Goal: Obtain resource: Download file/media

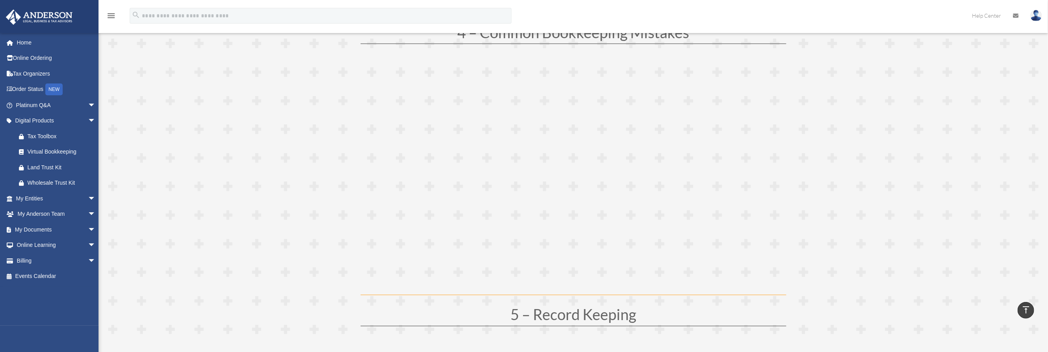
scroll to position [1005, 0]
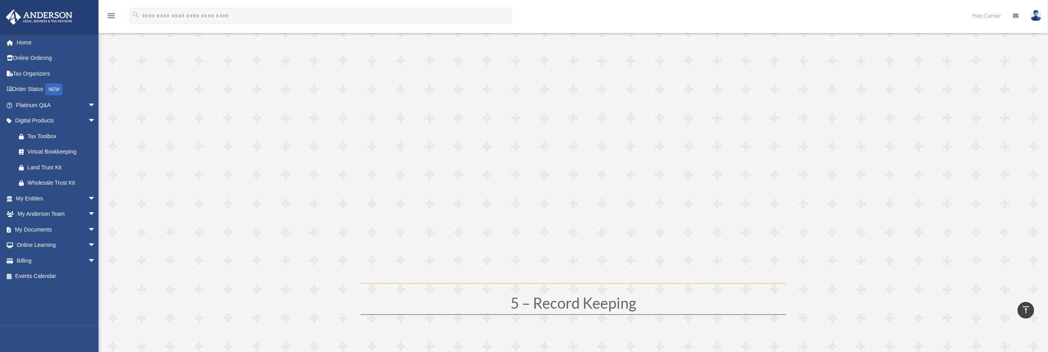
click at [948, 169] on span at bounding box center [574, 347] width 950 height 2491
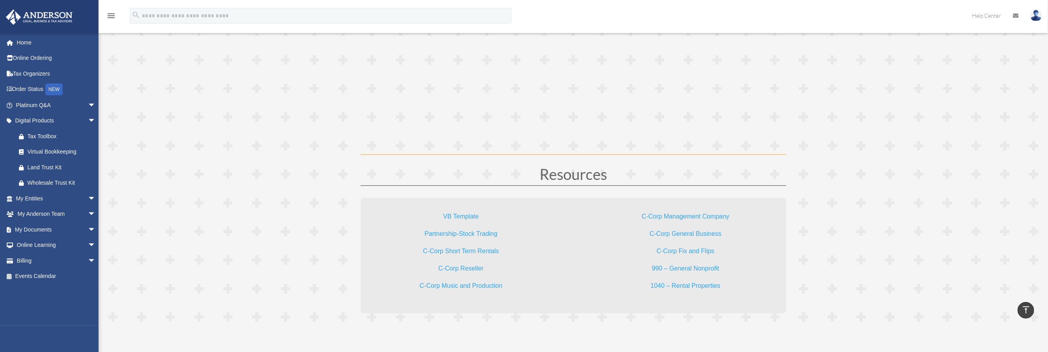
scroll to position [2256, 0]
click at [38, 150] on div "Virtual Bookkeeping" at bounding box center [63, 152] width 70 height 10
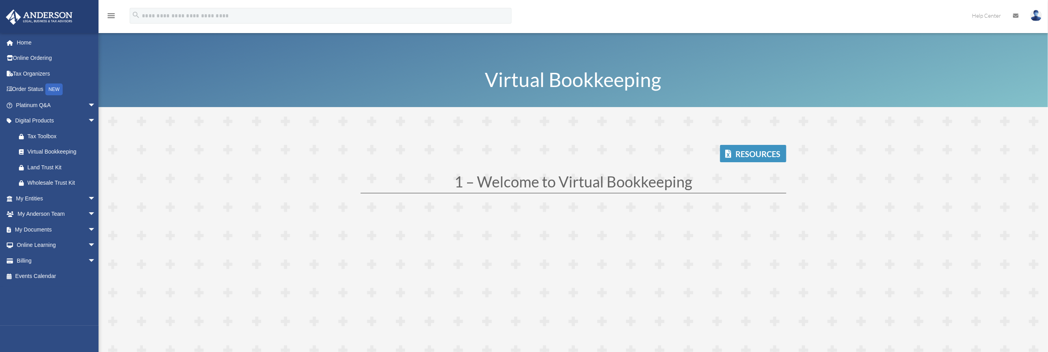
click at [754, 154] on link "Resources" at bounding box center [753, 153] width 66 height 17
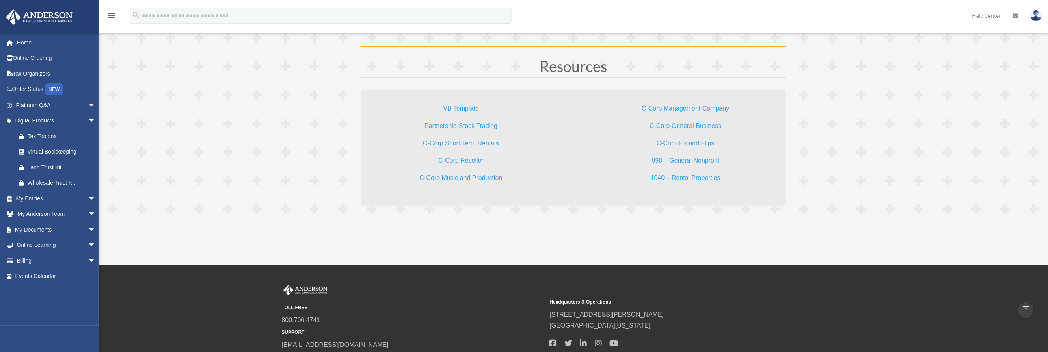
scroll to position [2372, 0]
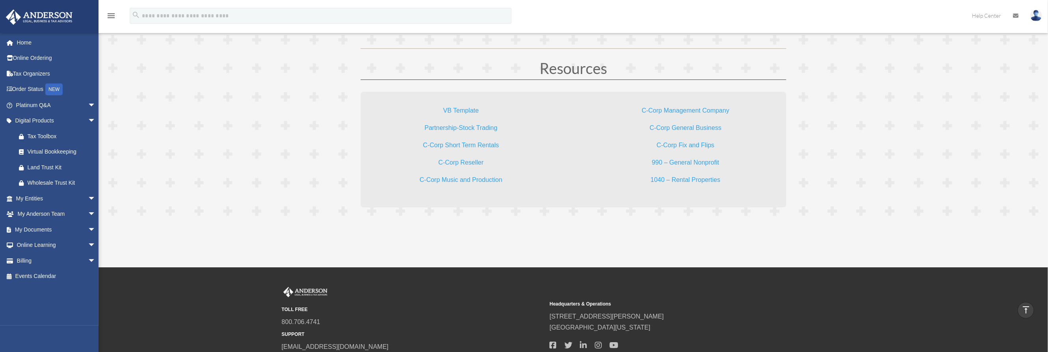
click at [462, 110] on link "VB Template" at bounding box center [460, 112] width 35 height 11
click at [189, 327] on div "TOLL FREE 800.706.4741 SUPPORT [EMAIL_ADDRESS][DOMAIN_NAME] Headquarters & Oper…" at bounding box center [574, 326] width 950 height 79
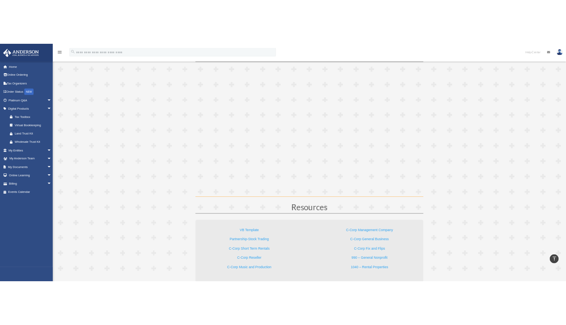
scroll to position [2116, 0]
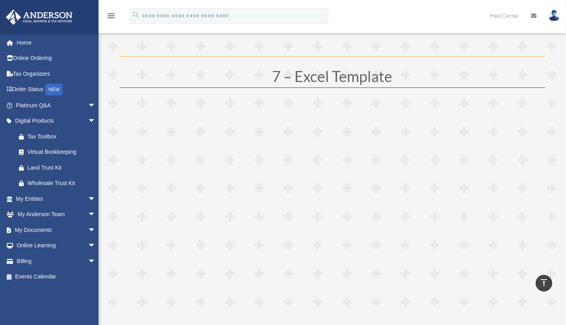
scroll to position [1584, 0]
